Goal: Task Accomplishment & Management: Manage account settings

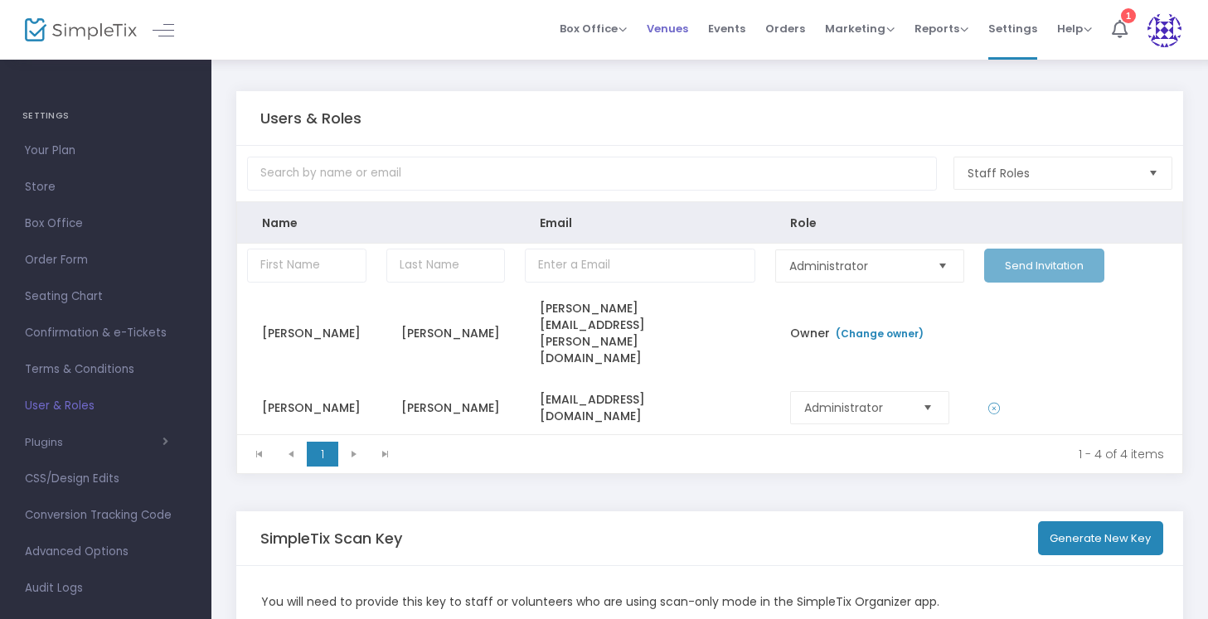
click at [688, 31] on span "Venues" at bounding box center [667, 28] width 41 height 42
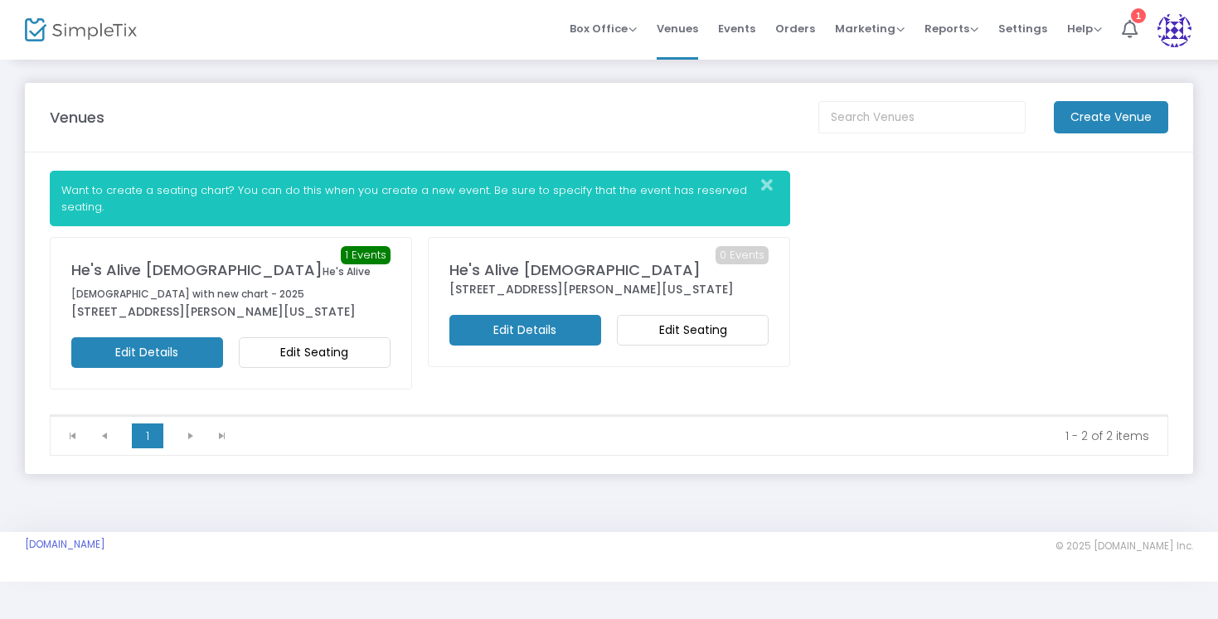
click at [352, 360] on m-button "Edit Seating" at bounding box center [315, 352] width 152 height 31
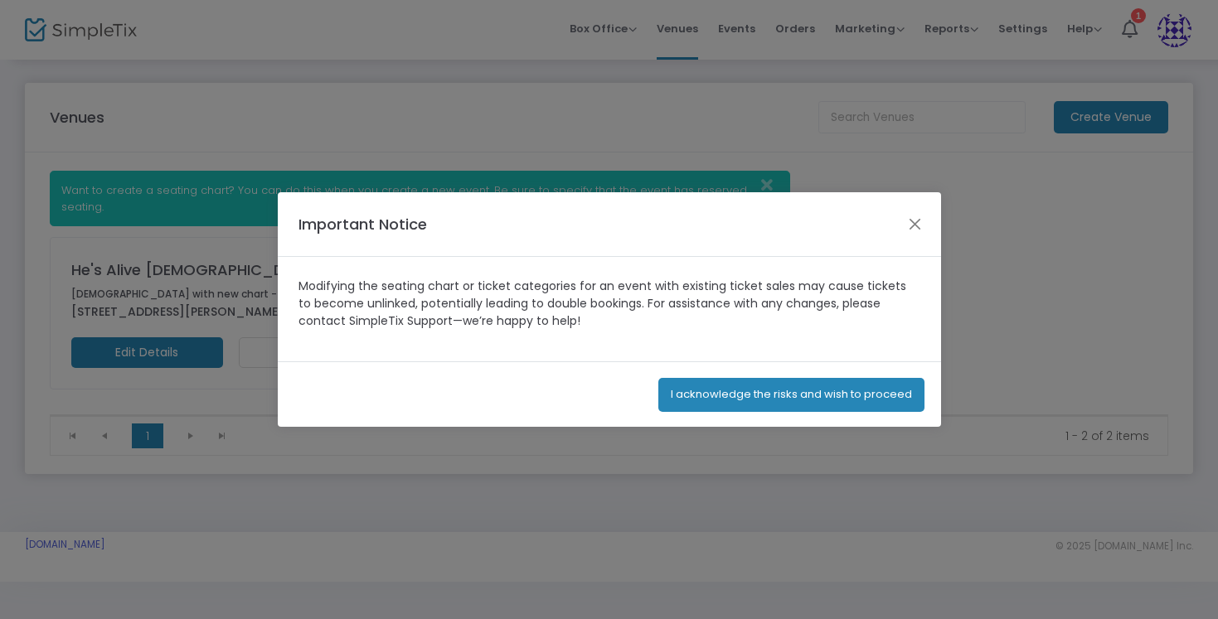
click at [832, 382] on button "I acknowledge the risks and wish to proceed" at bounding box center [791, 395] width 266 height 34
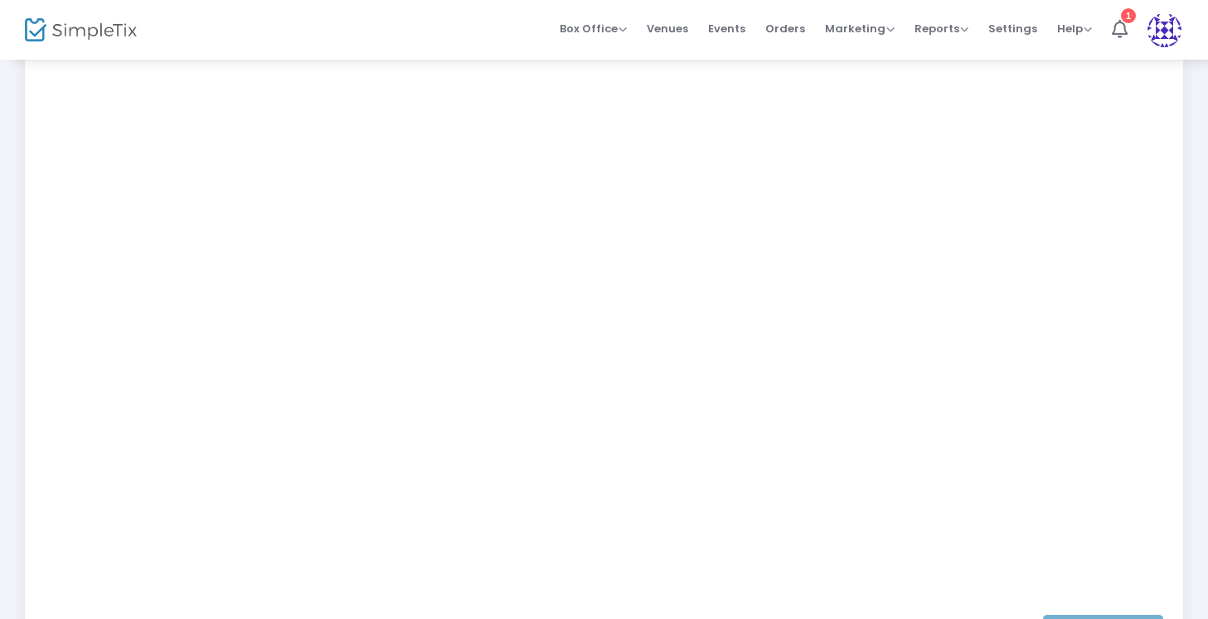
scroll to position [306, 0]
click at [727, 32] on span "Events" at bounding box center [726, 28] width 37 height 42
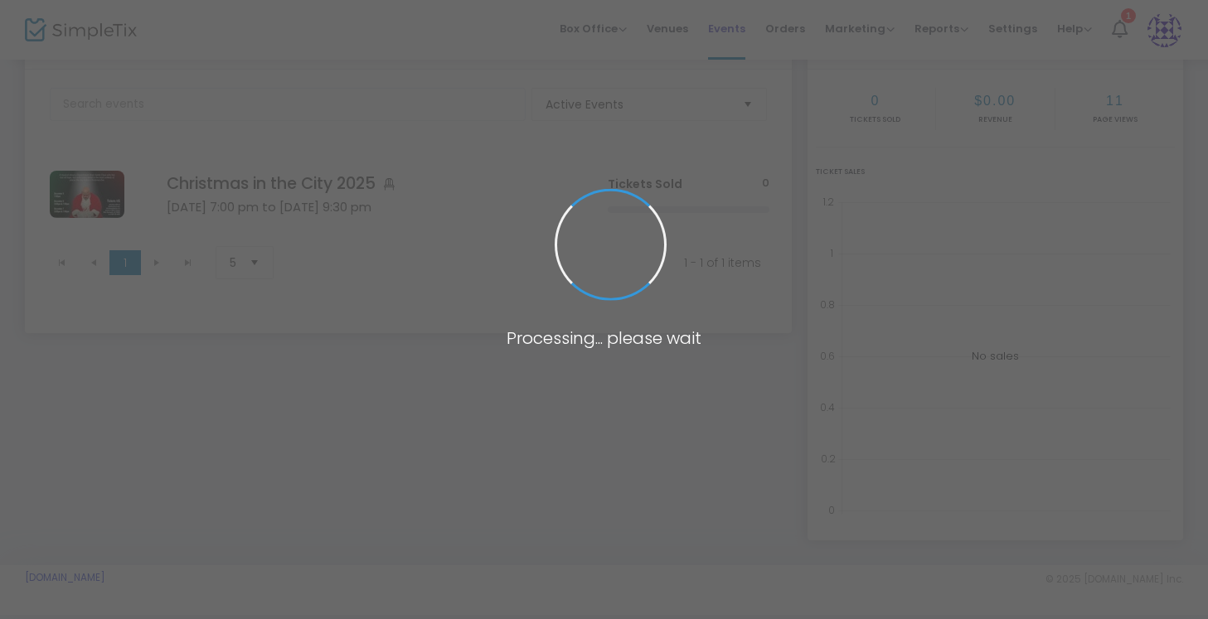
scroll to position [76, 0]
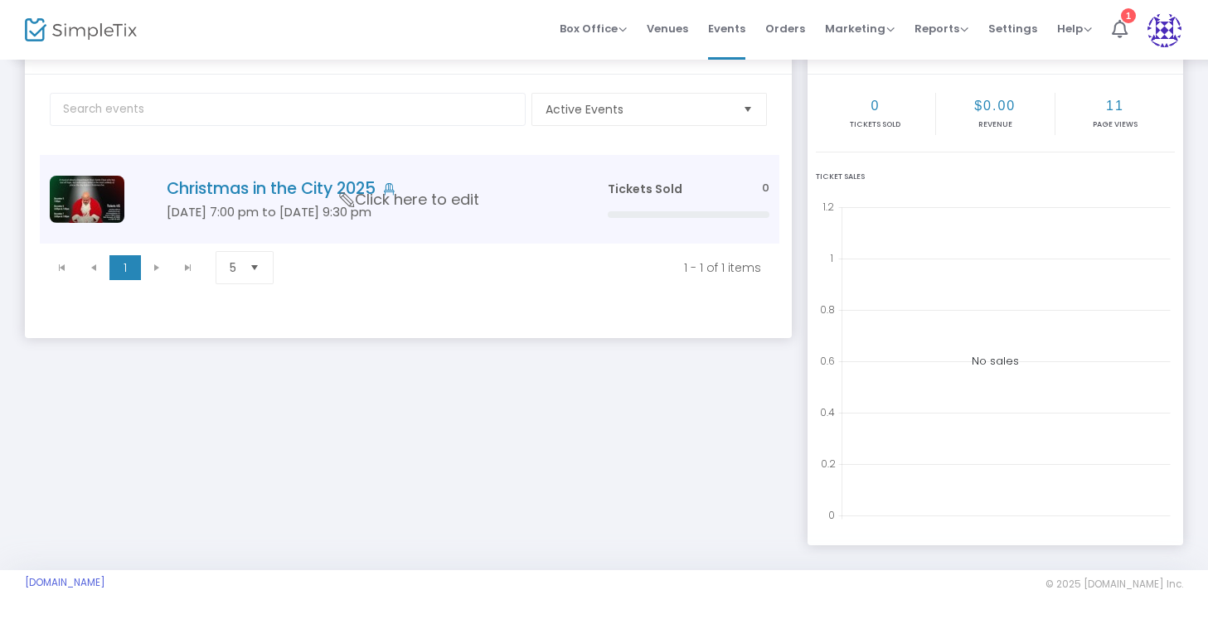
click at [226, 186] on h4 "Christmas in the City 2025" at bounding box center [362, 188] width 391 height 19
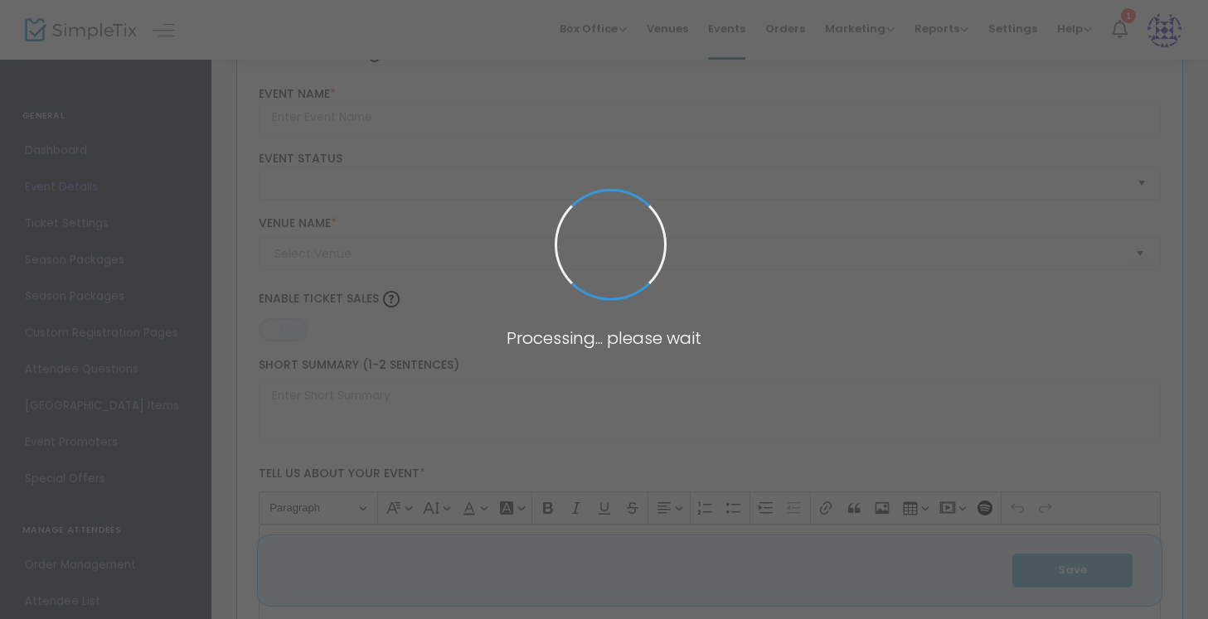
type input "Christmas in the City 2025"
type textarea "Christmas In The City will make history this year with our first-ever live Musi…"
type input "Buy Tickets"
type code "UVSVFRZKDFDVZI4QIYOVFMX7"
type input "KRZIGN2BFUXNE5OXJWGXK3GH"
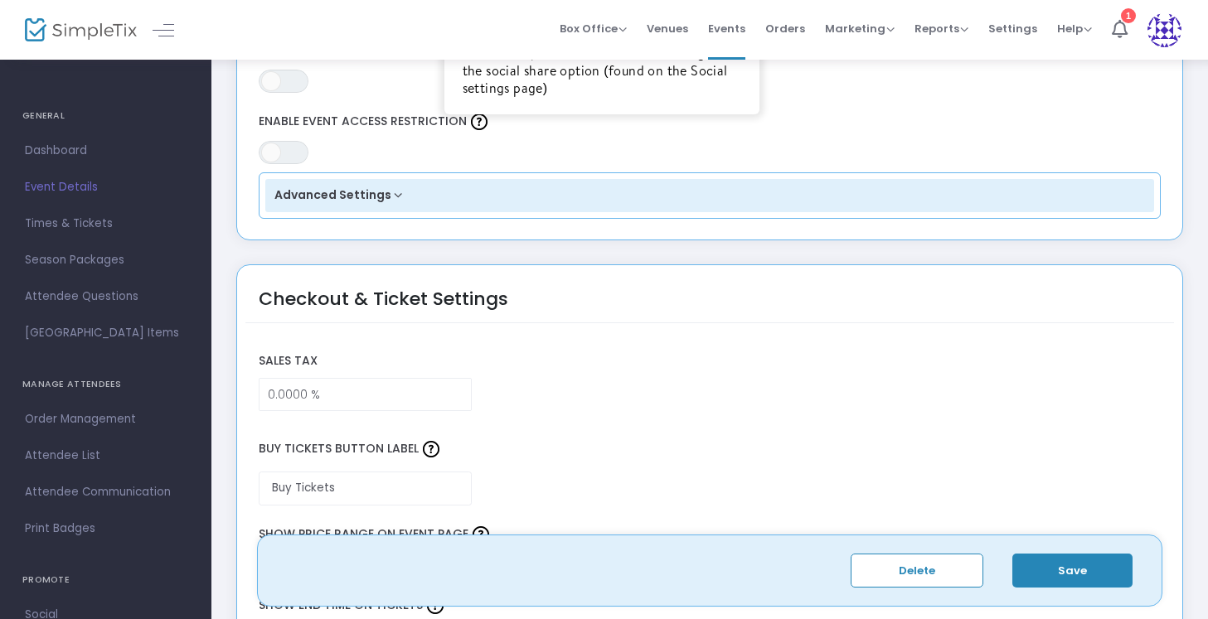
scroll to position [1046, 0]
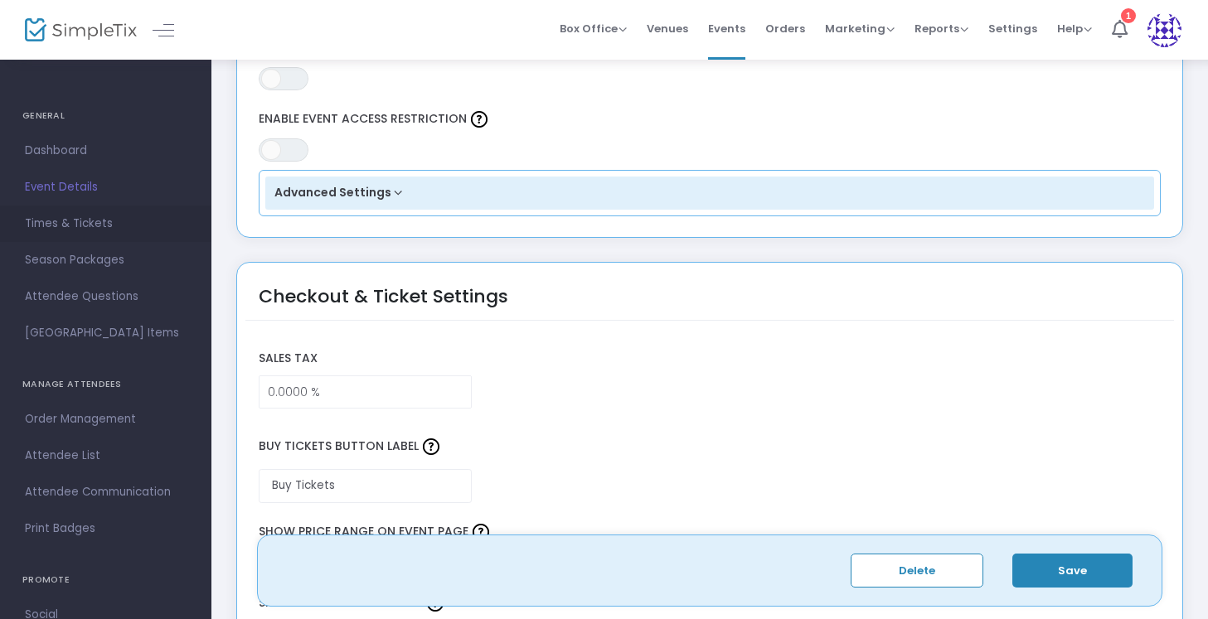
click at [107, 220] on span "Times & Tickets" at bounding box center [106, 224] width 162 height 22
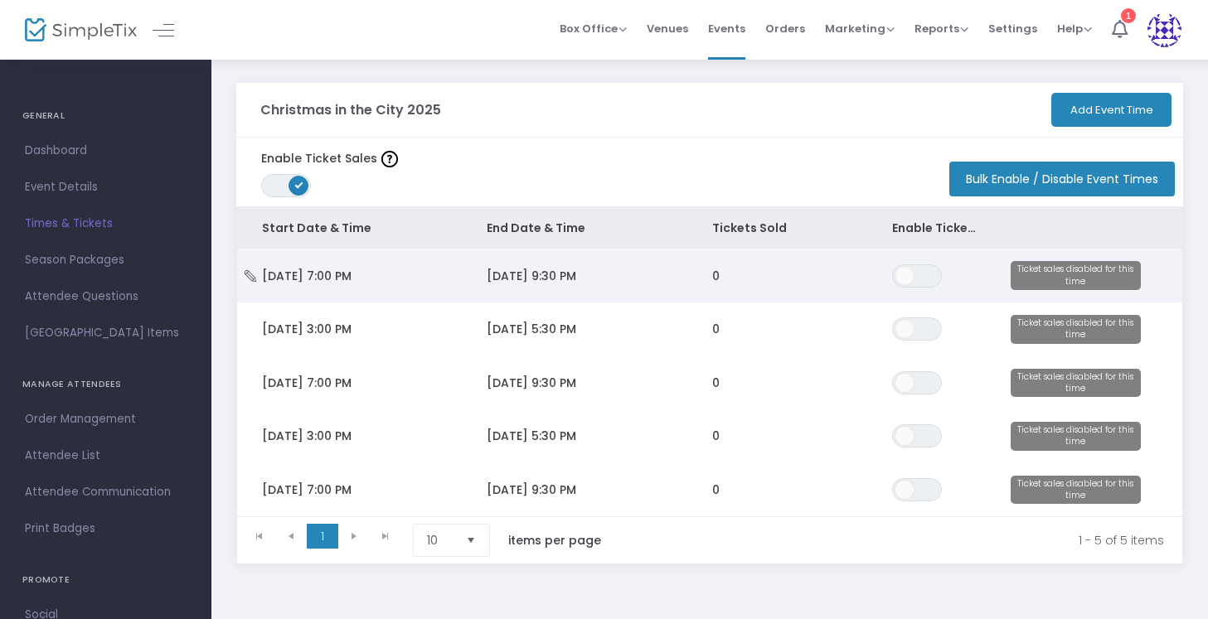
click at [352, 282] on span "[DATE] 7:00 PM" at bounding box center [307, 276] width 90 height 17
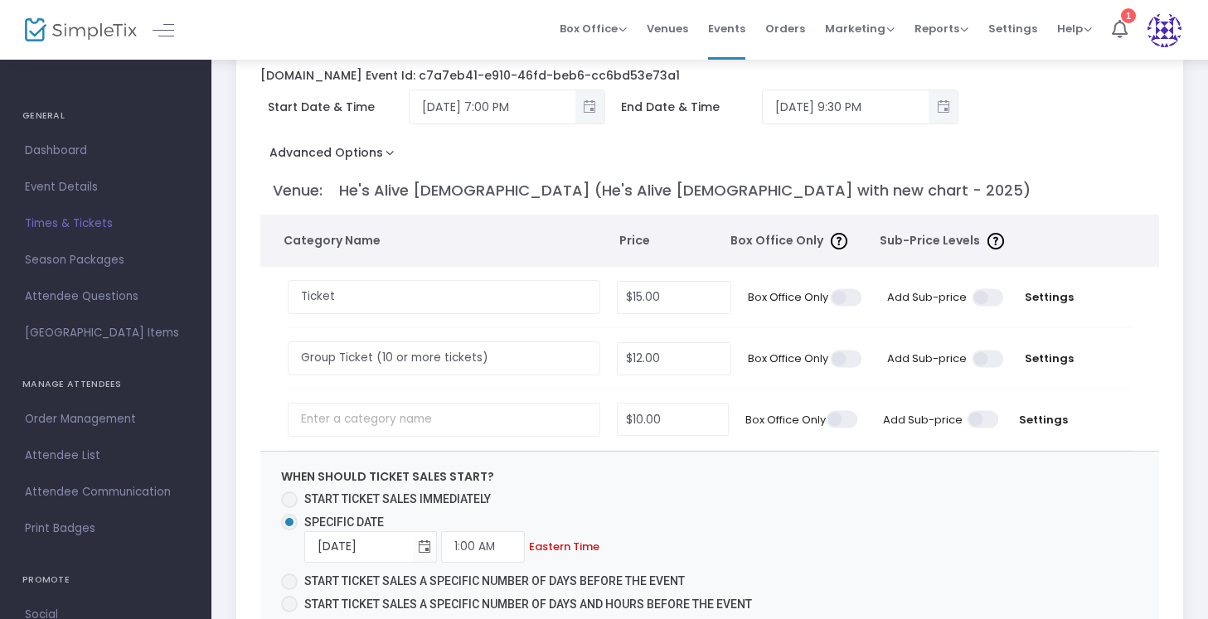
scroll to position [96, 0]
click at [1039, 360] on span "Settings" at bounding box center [1050, 357] width 59 height 17
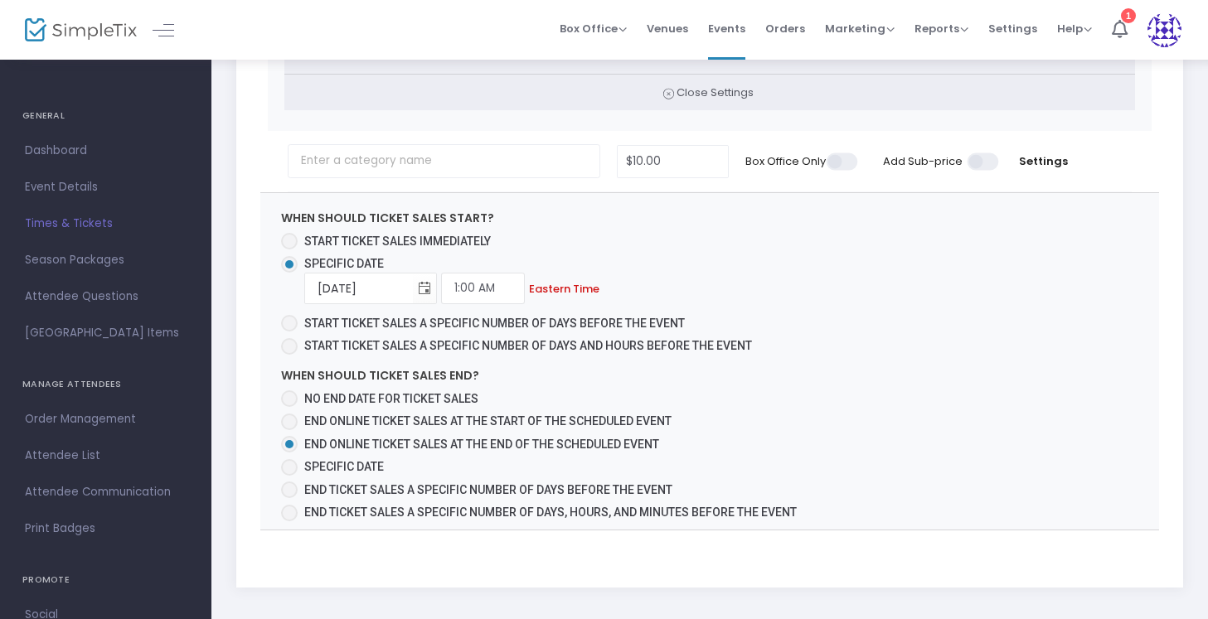
scroll to position [0, 0]
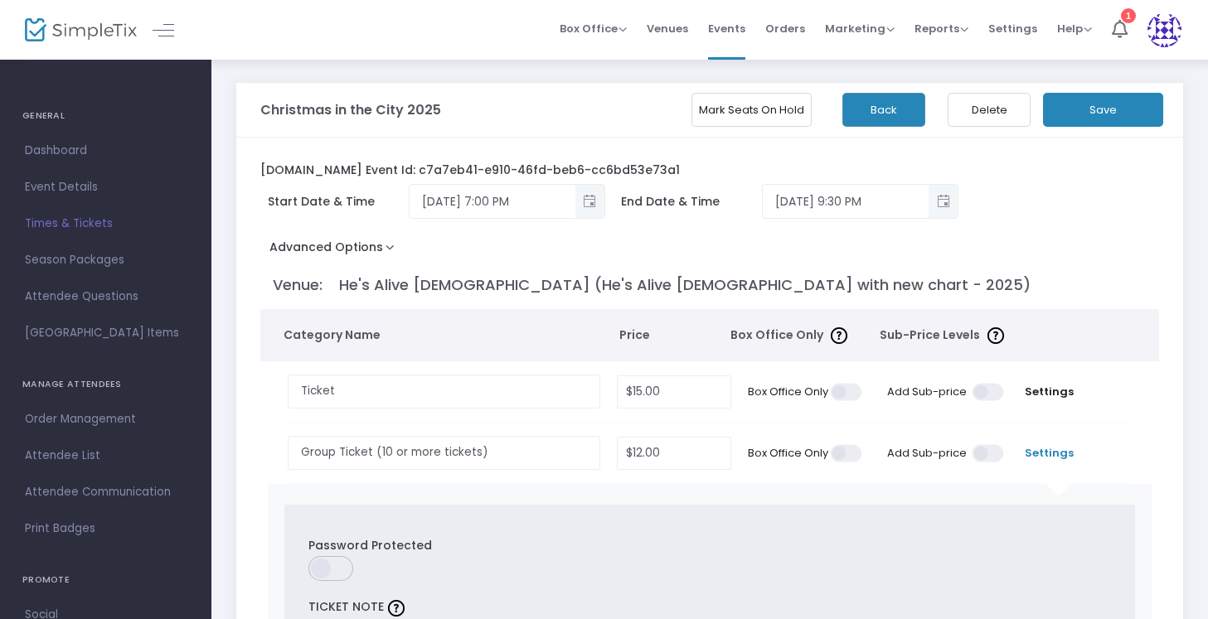
click at [844, 277] on p "Venue: He's Alive [DEMOGRAPHIC_DATA] (He's Alive [DEMOGRAPHIC_DATA] with new ch…" at bounding box center [712, 285] width 879 height 22
drag, startPoint x: 490, startPoint y: 456, endPoint x: 345, endPoint y: 437, distance: 146.4
click at [345, 437] on input "Group Ticket (10 or more tickets)" at bounding box center [444, 453] width 313 height 34
click at [276, 426] on tr "Group Ticket (10 or more tickets) Required. $12.00 Box Office Only Add Sub-pric…" at bounding box center [709, 453] width 883 height 61
click at [745, 26] on span "Events" at bounding box center [726, 28] width 37 height 42
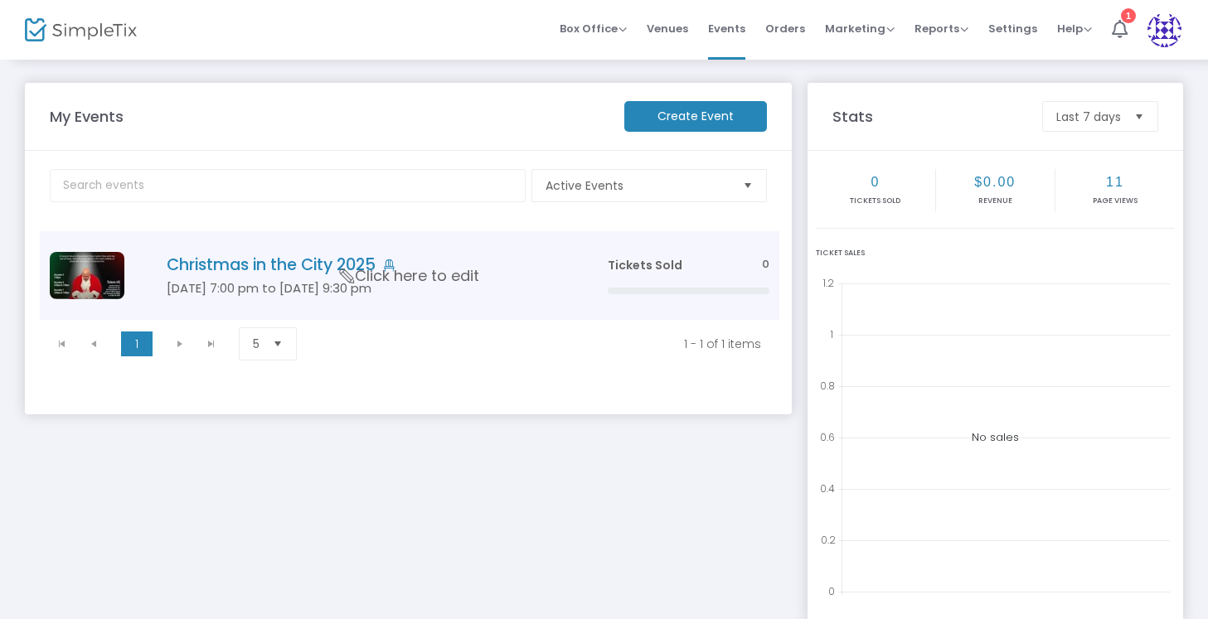
click at [275, 266] on h4 "Christmas in the City 2025" at bounding box center [362, 264] width 391 height 19
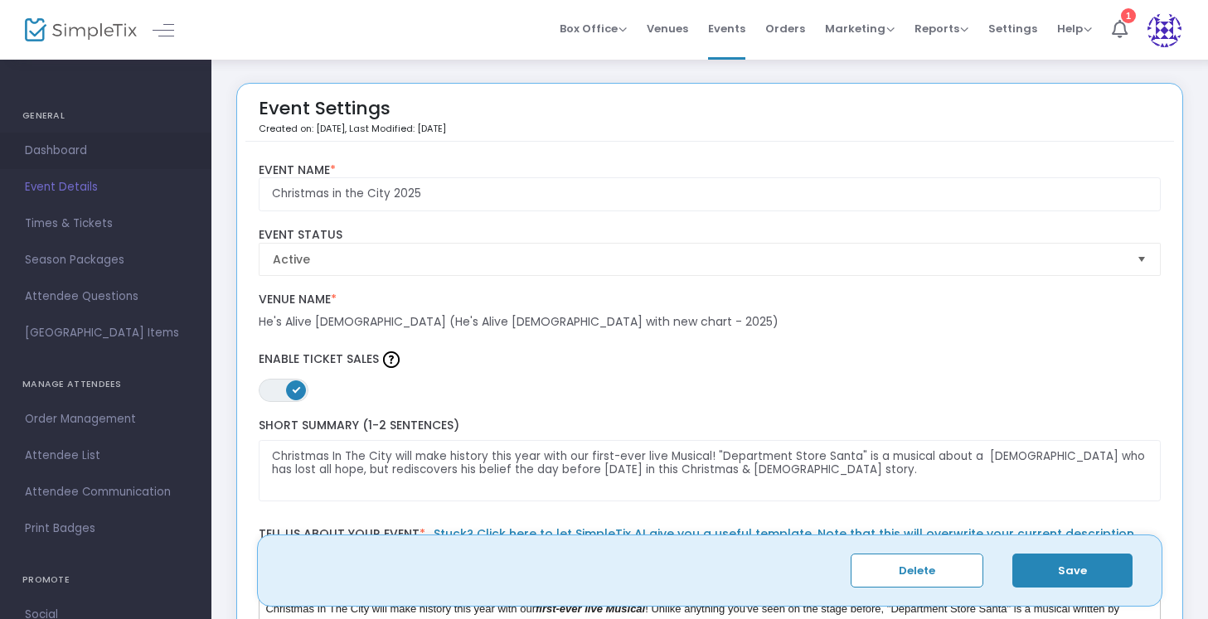
click at [87, 154] on span "Dashboard" at bounding box center [106, 151] width 162 height 22
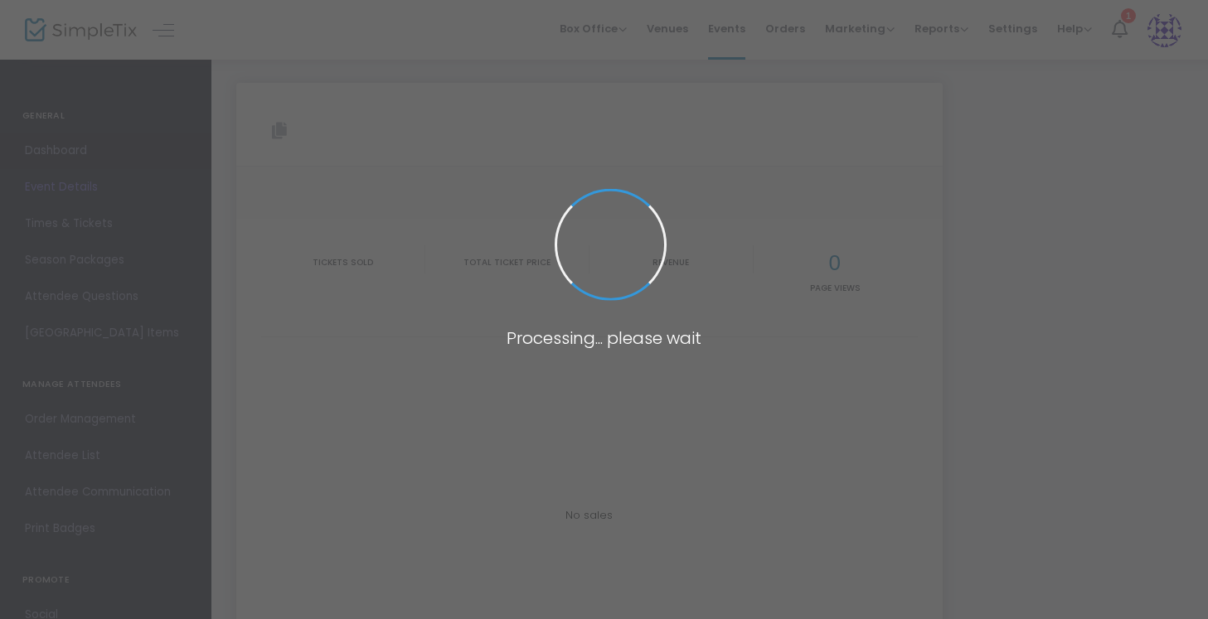
type input "[URL][DOMAIN_NAME]"
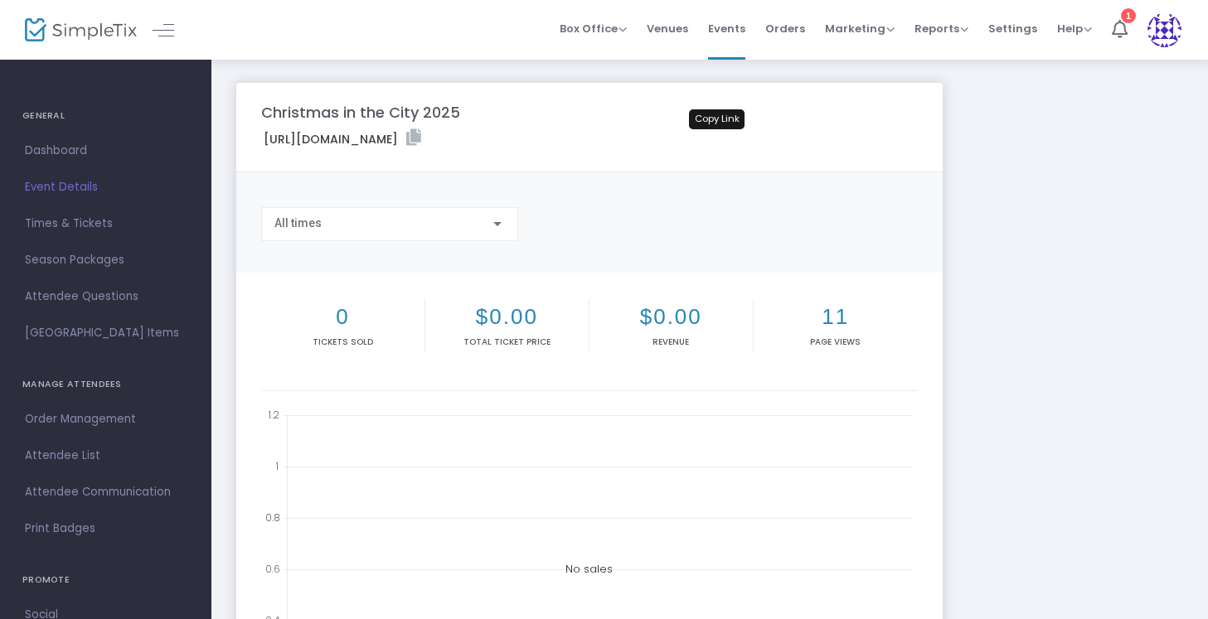
click at [421, 136] on icon at bounding box center [413, 137] width 15 height 17
click at [671, 32] on span "Venues" at bounding box center [667, 28] width 41 height 42
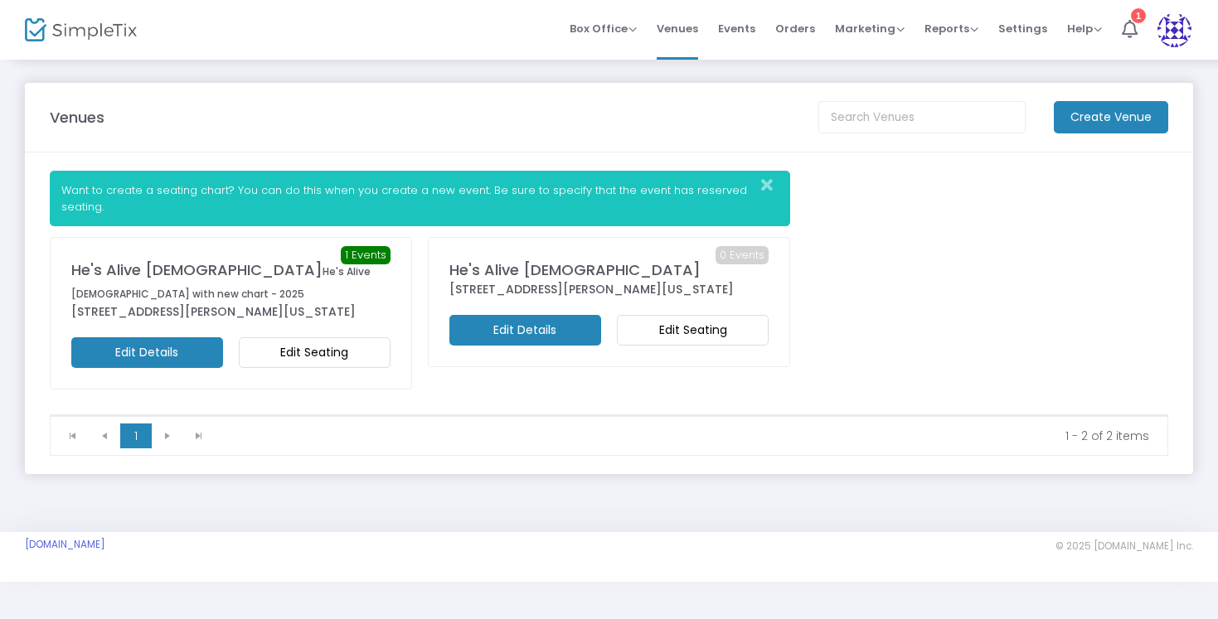
click at [289, 367] on m-button "Edit Seating" at bounding box center [315, 352] width 152 height 31
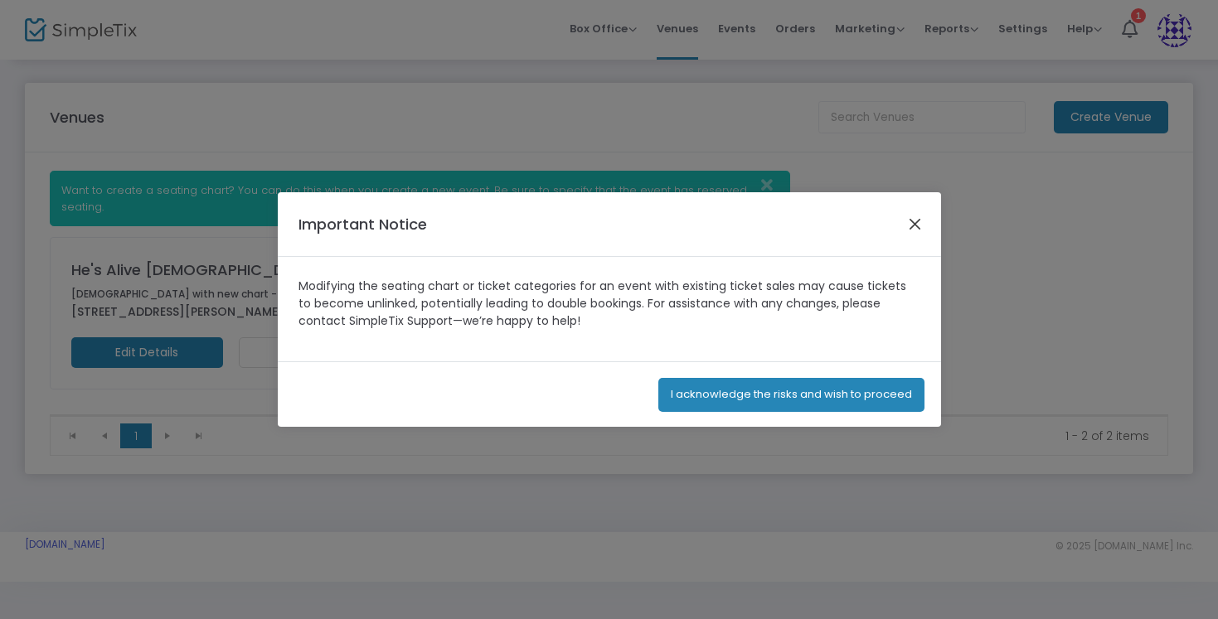
click at [907, 228] on button "Close" at bounding box center [915, 225] width 22 height 22
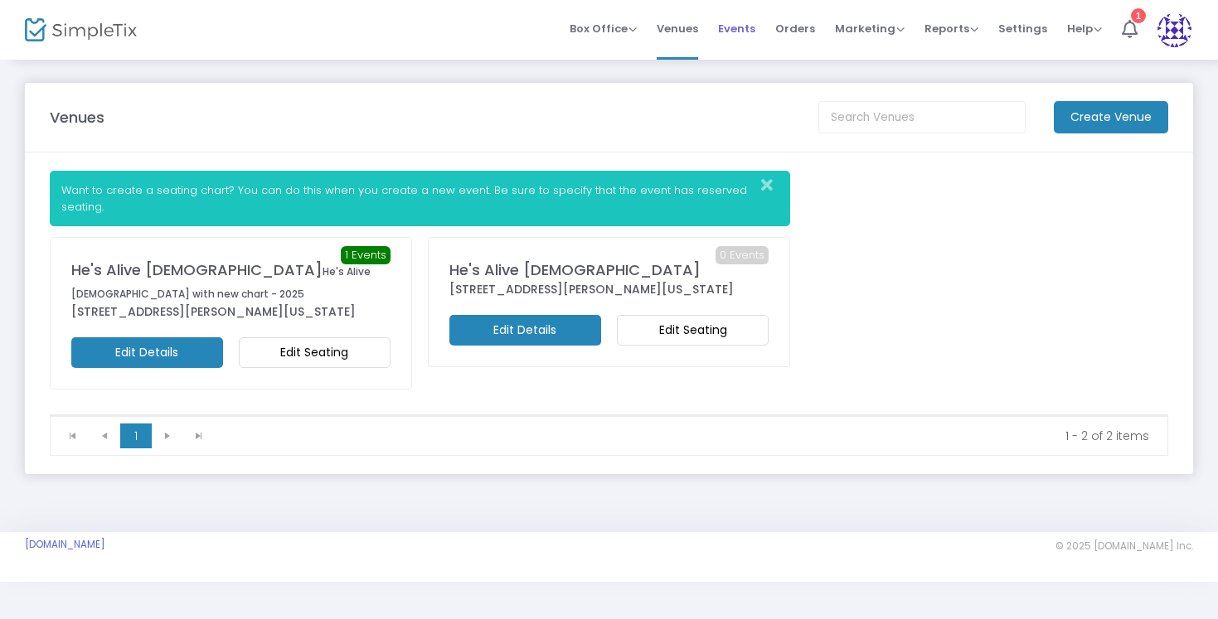
click at [753, 36] on span "Events" at bounding box center [736, 28] width 37 height 42
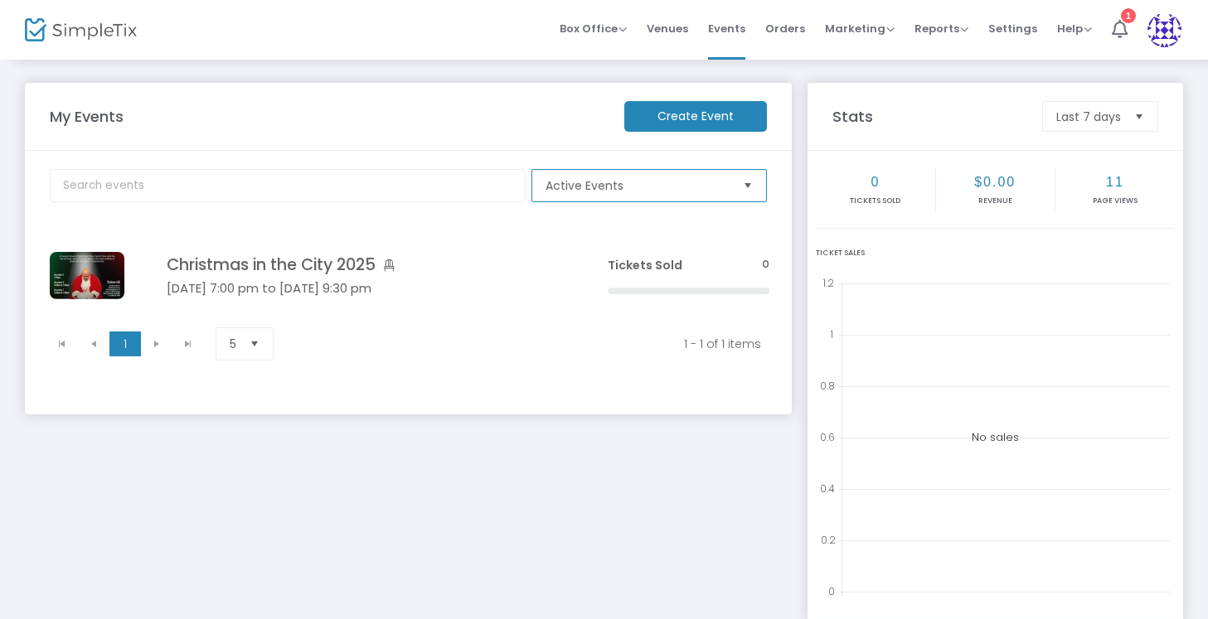
click at [654, 174] on span "Active Events" at bounding box center [637, 186] width 197 height 32
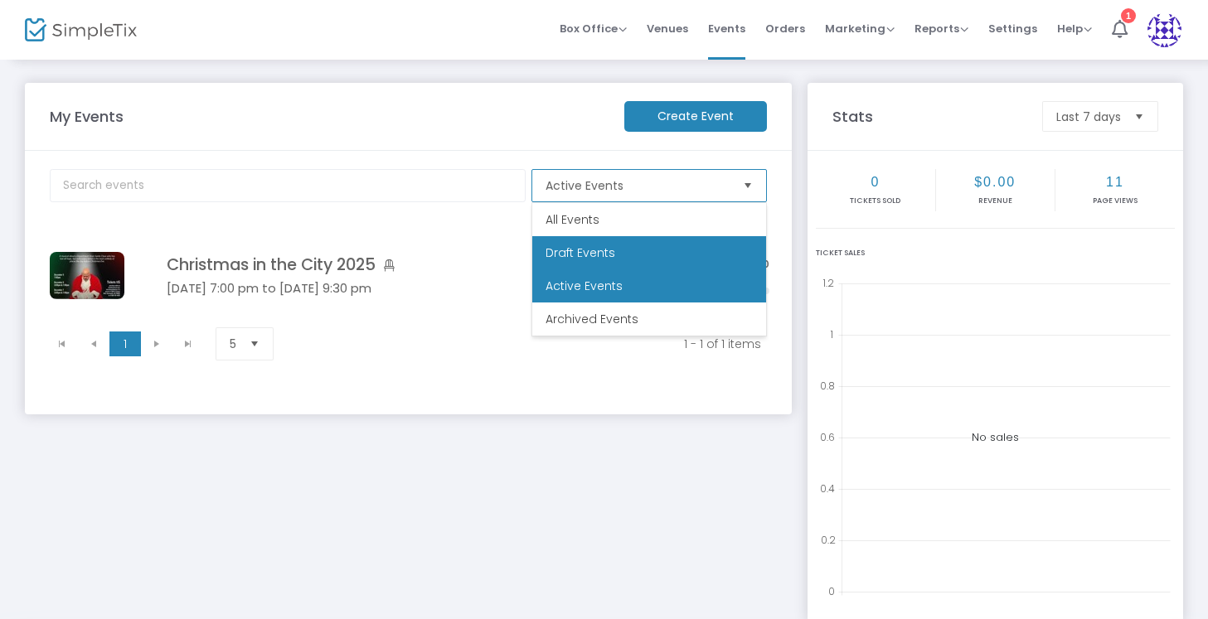
click at [614, 243] on li "Draft Events" at bounding box center [649, 252] width 234 height 33
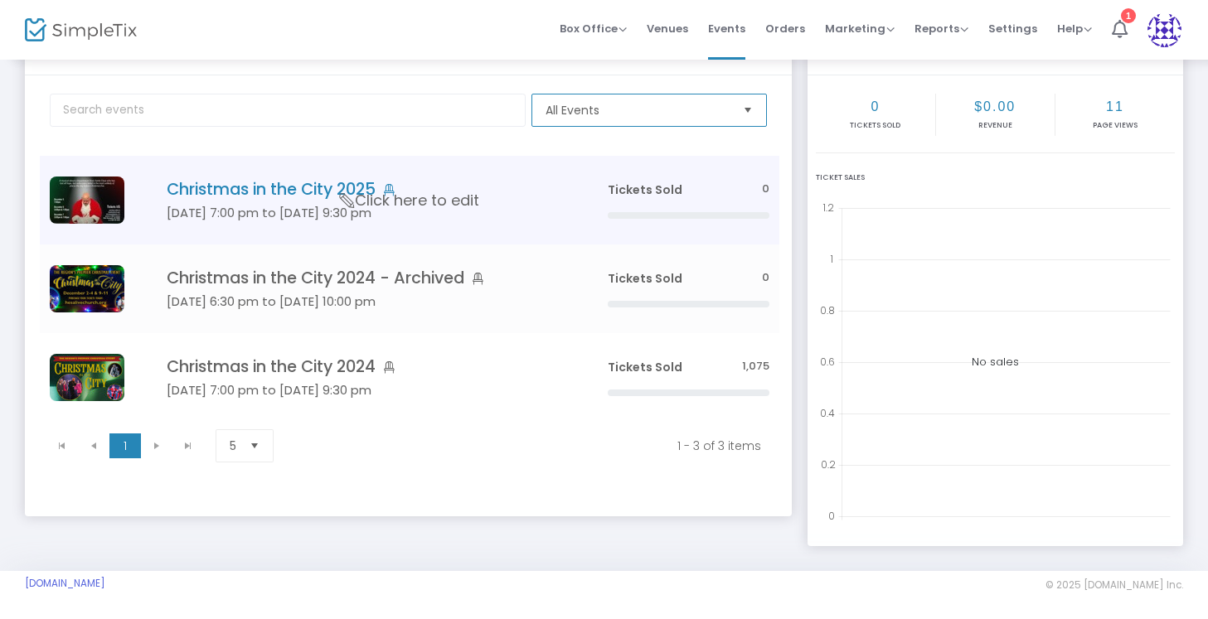
scroll to position [76, 0]
click at [282, 193] on h4 "Christmas in the City 2025" at bounding box center [362, 188] width 391 height 19
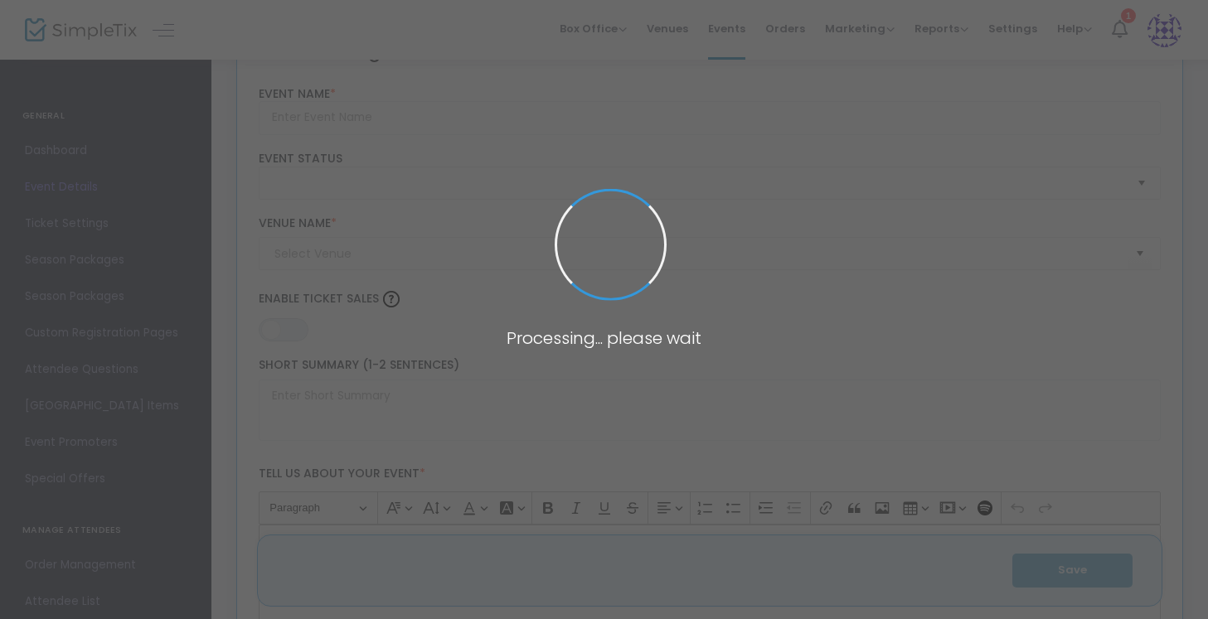
type input "Christmas in the City 2025"
type textarea "Christmas In The City will make history this year with our first-ever live Musi…"
type input "Buy Tickets"
type code "UVSVFRZKDFDVZI4QIYOVFMX7"
type input "KRZIGN2BFUXNE5OXJWGXK3GH"
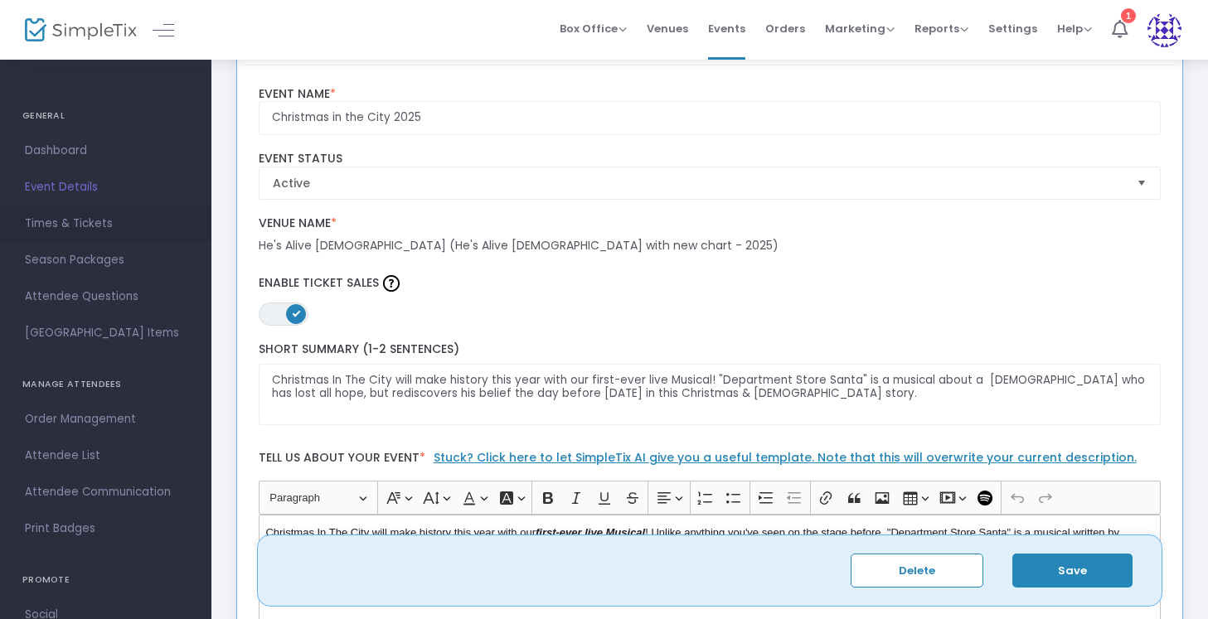
click at [87, 220] on span "Times & Tickets" at bounding box center [106, 224] width 162 height 22
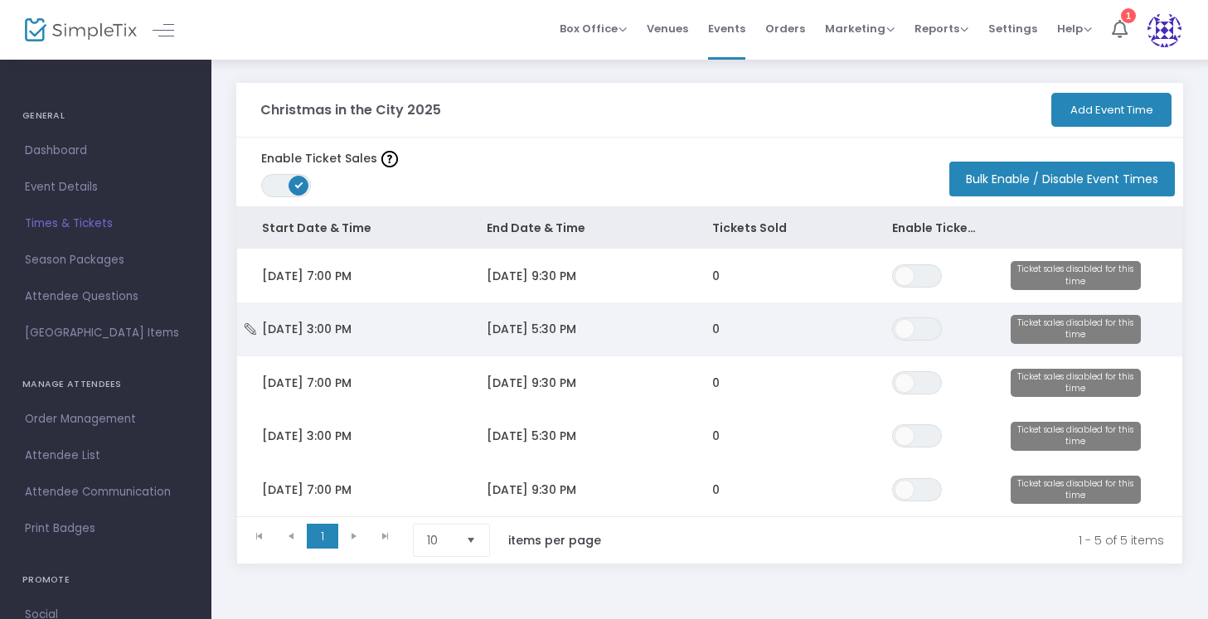
click at [420, 320] on td "[DATE] 3:00 PM" at bounding box center [349, 330] width 225 height 54
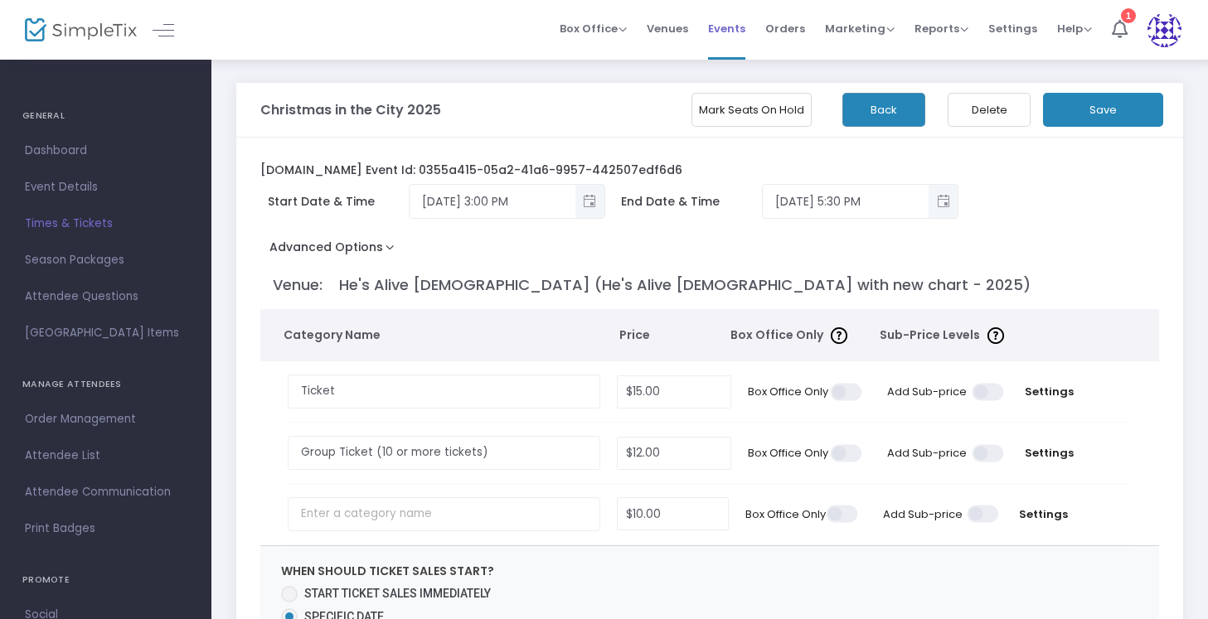
click at [728, 35] on span "Events" at bounding box center [726, 28] width 37 height 42
